Goal: Task Accomplishment & Management: Manage account settings

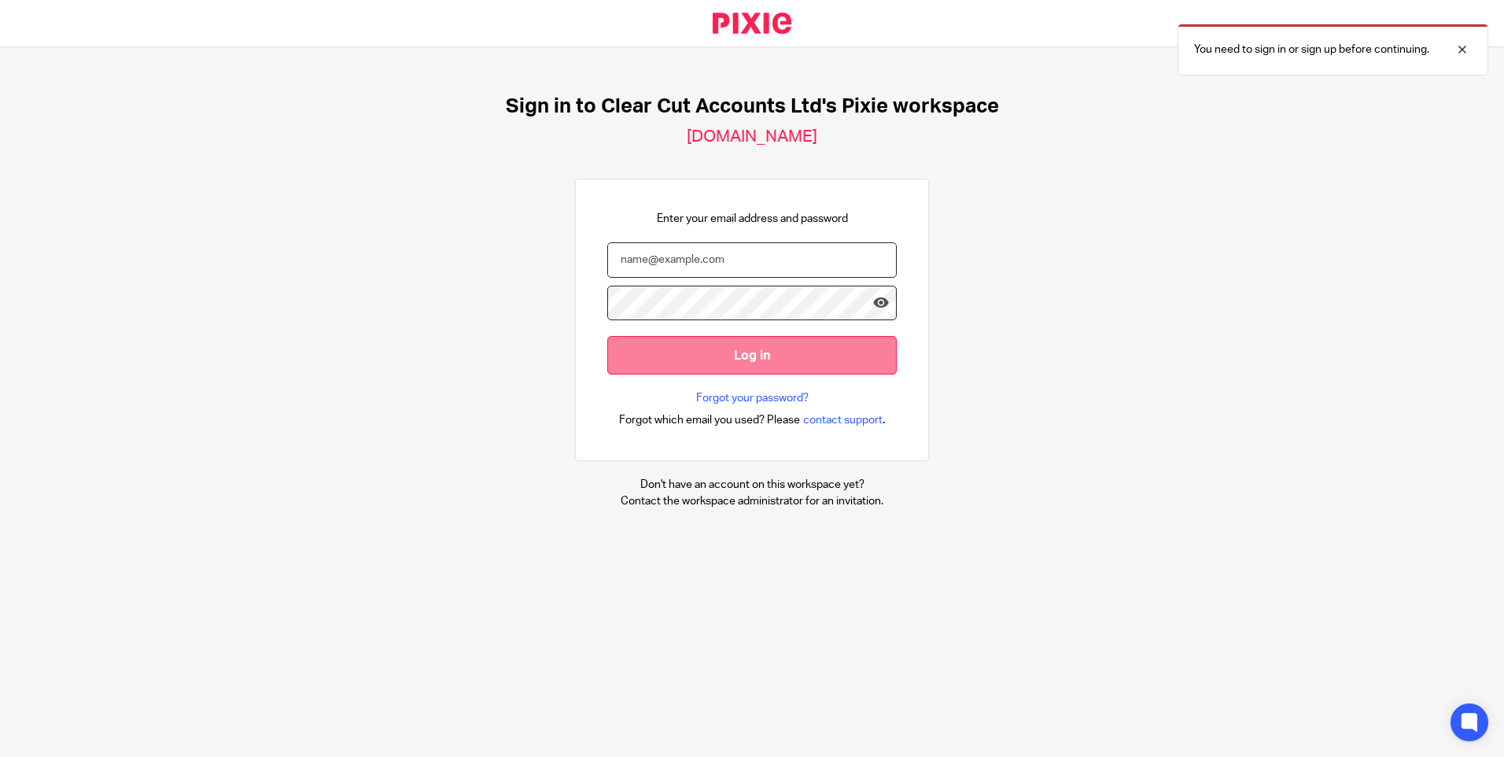
type input "[EMAIL_ADDRESS][DOMAIN_NAME]"
click at [744, 363] on input "Log in" at bounding box center [752, 355] width 290 height 39
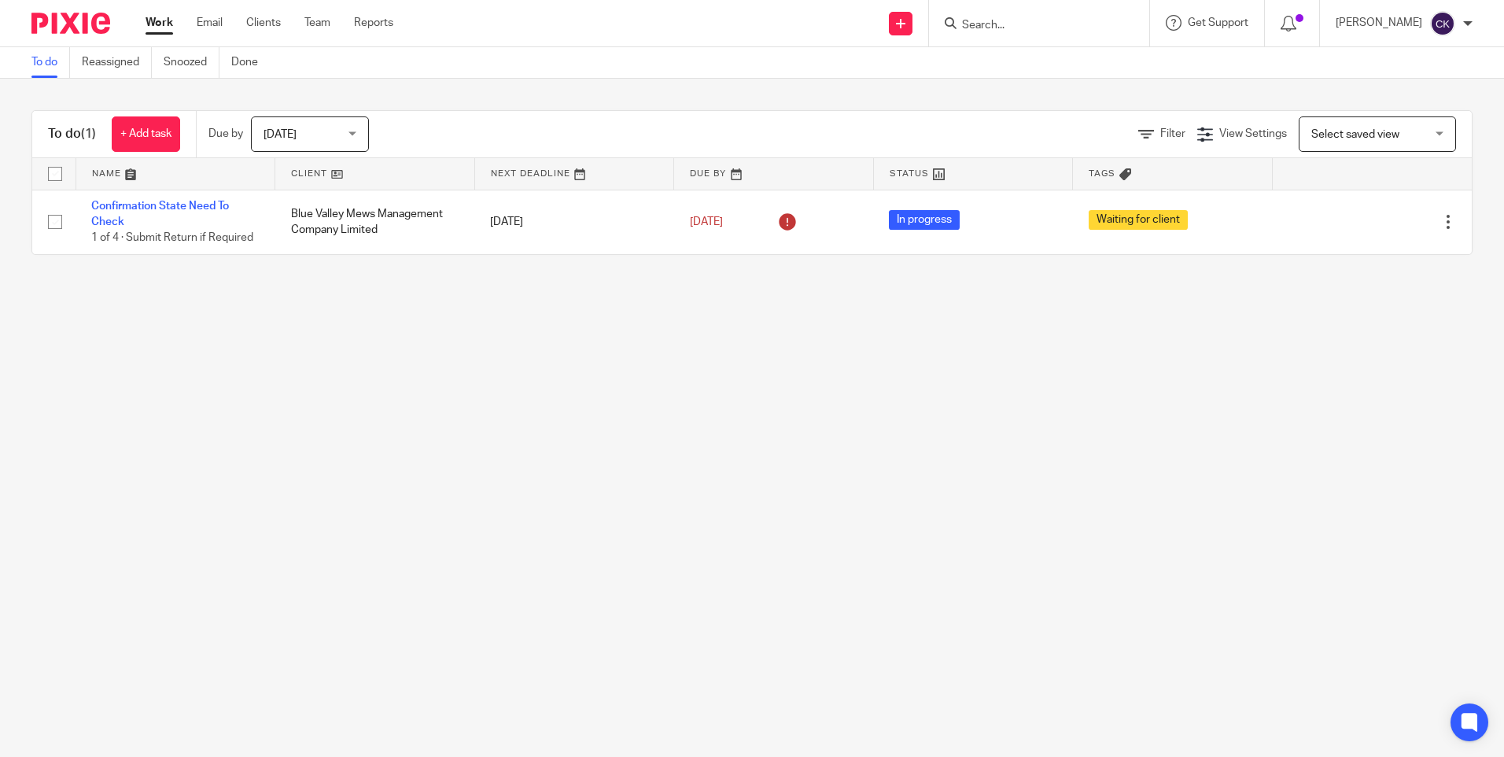
click at [358, 137] on div "[DATE] [DATE]" at bounding box center [310, 133] width 118 height 35
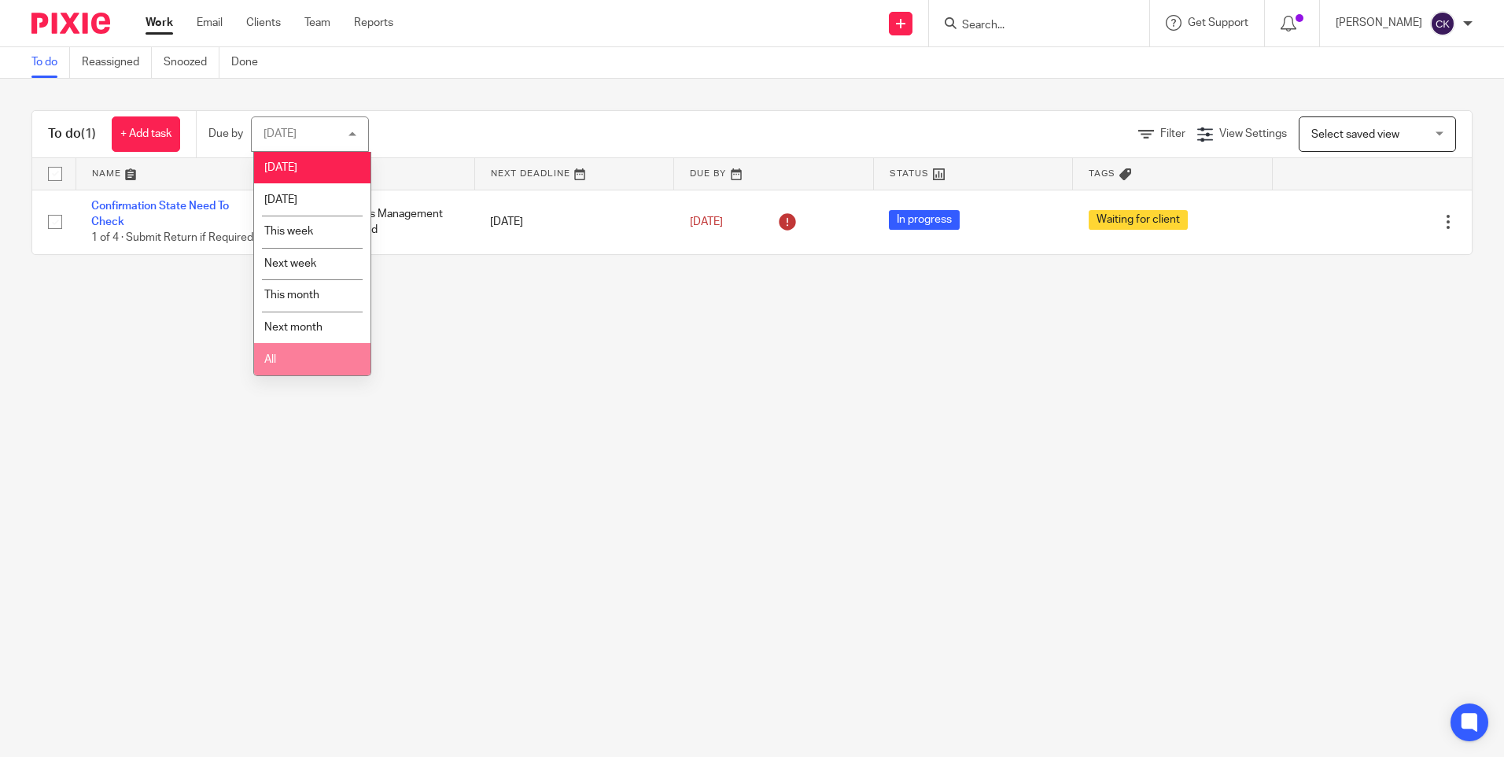
click at [287, 361] on li "All" at bounding box center [312, 359] width 116 height 32
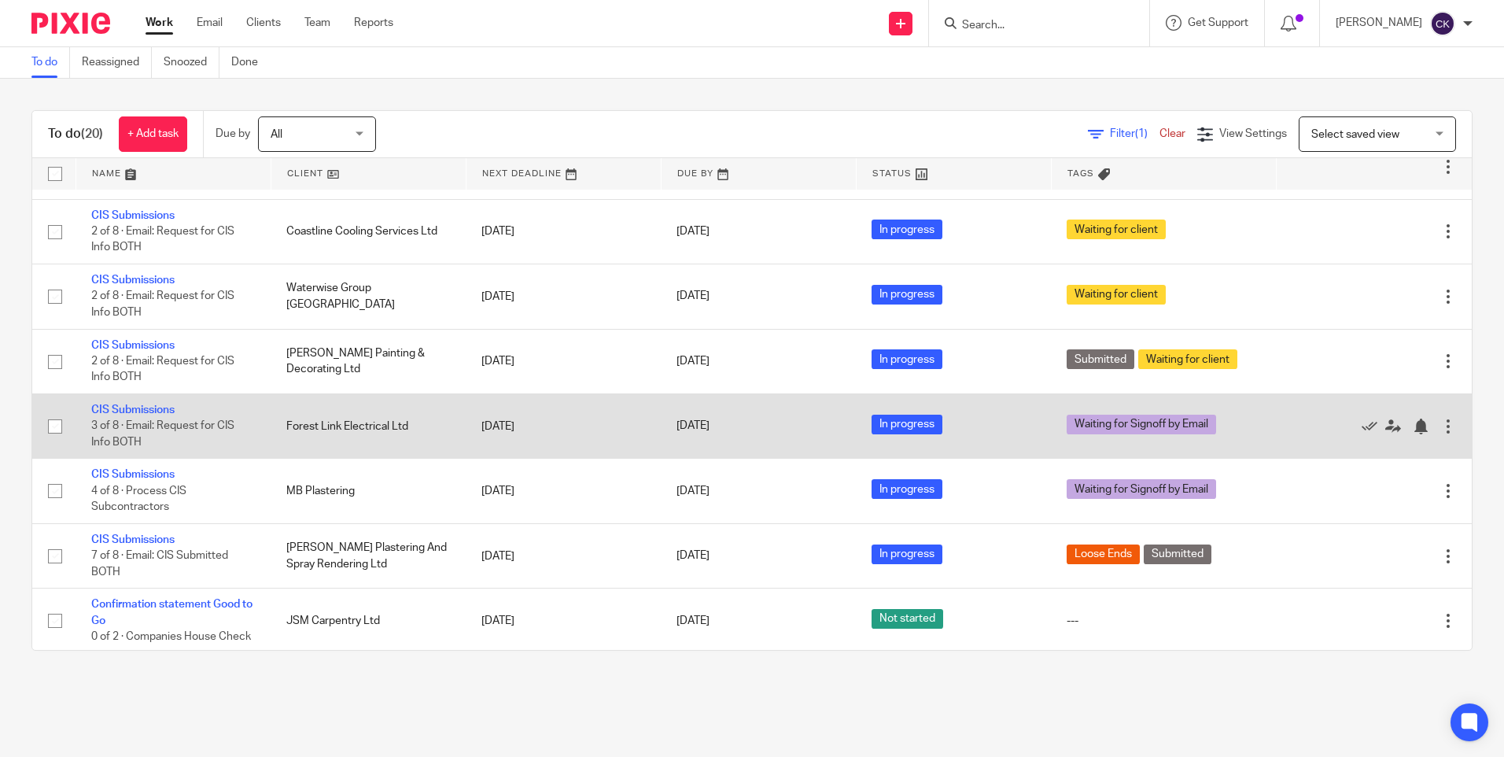
scroll to position [393, 0]
